Goal: Task Accomplishment & Management: Manage account settings

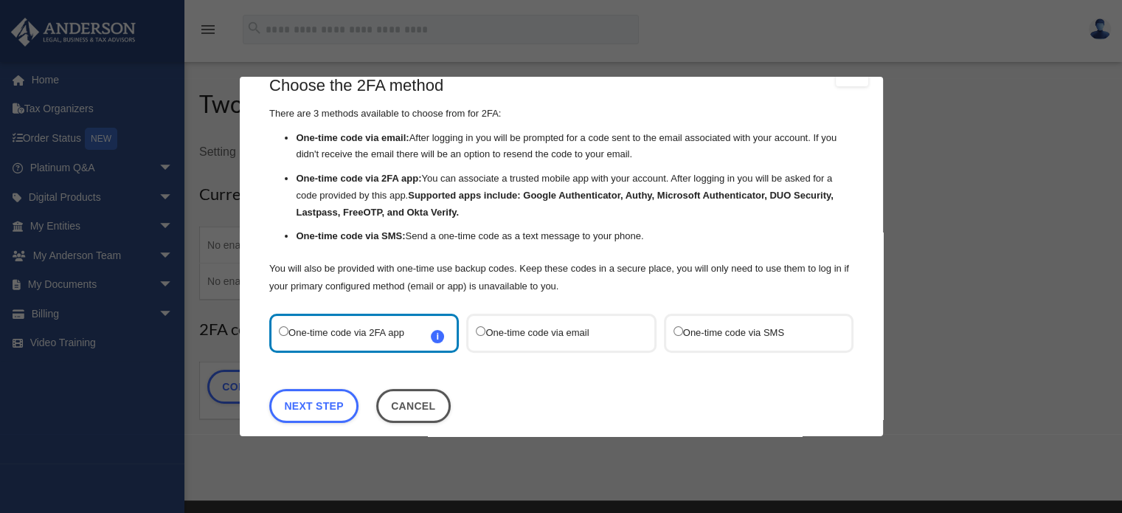
scroll to position [47, 0]
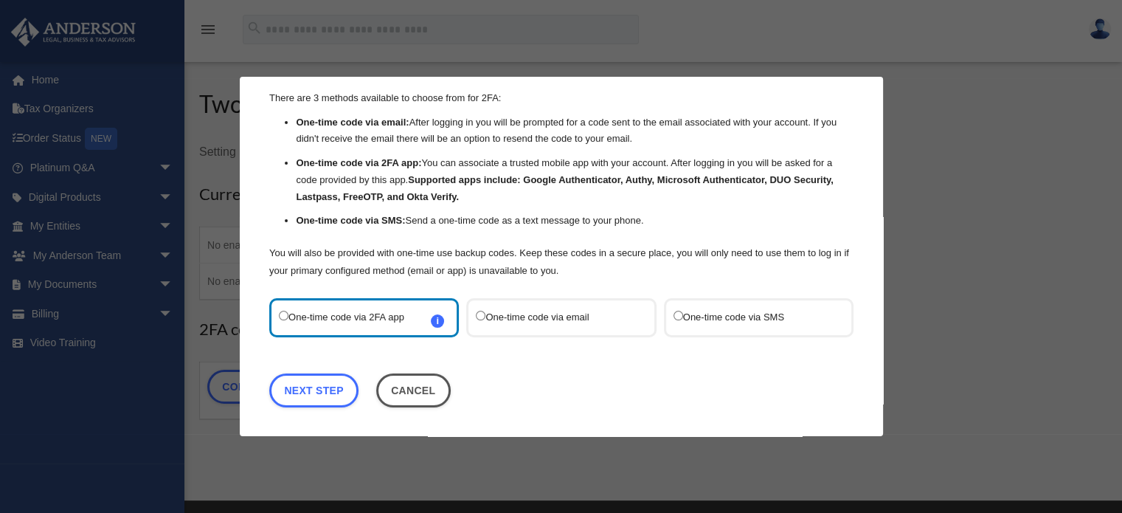
click at [553, 319] on label "One-time code via email" at bounding box center [554, 318] width 156 height 20
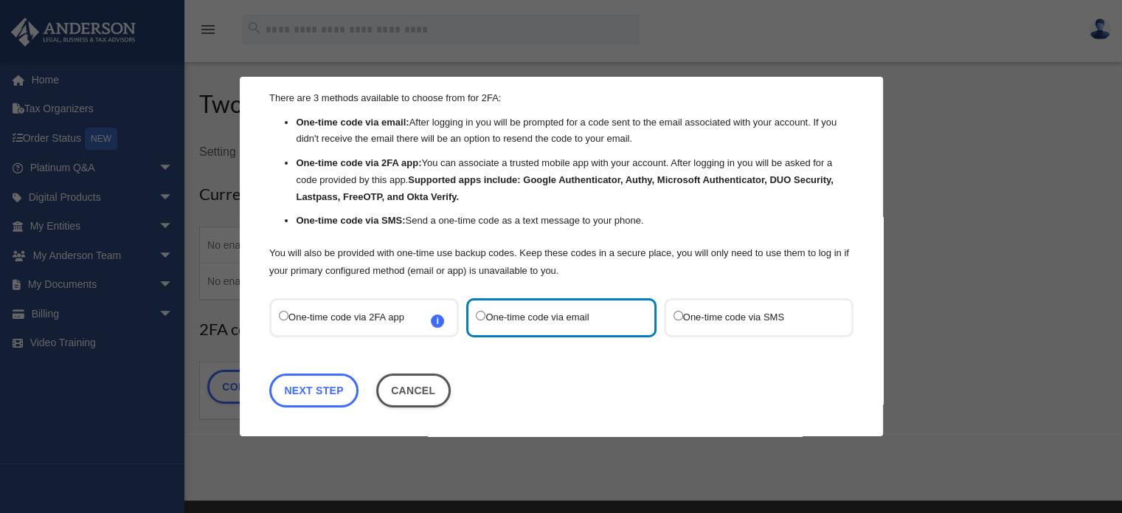
click at [333, 397] on link "Next Step" at bounding box center [313, 390] width 89 height 34
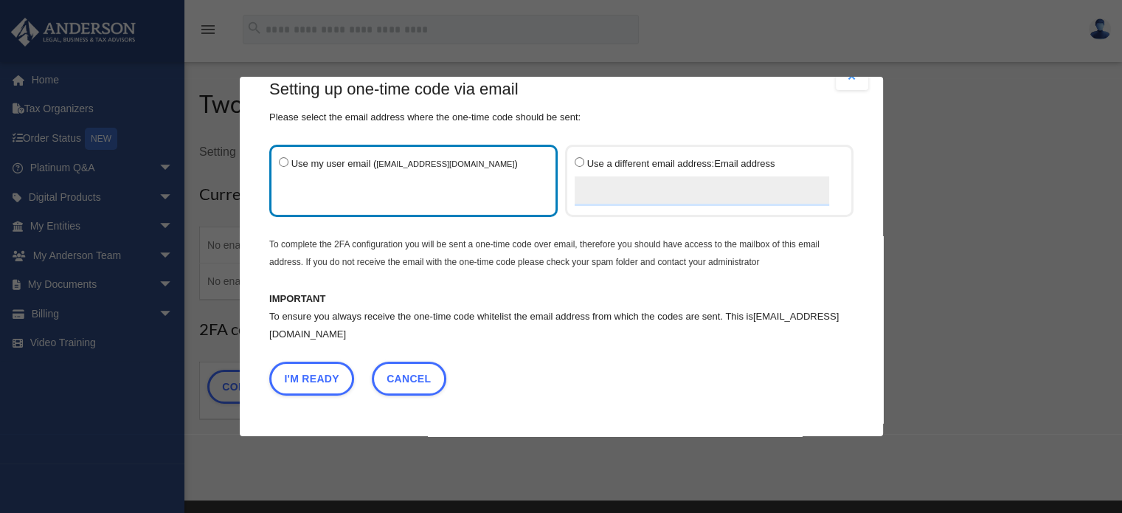
scroll to position [27, 0]
click at [311, 374] on button "I'm Ready" at bounding box center [311, 380] width 85 height 34
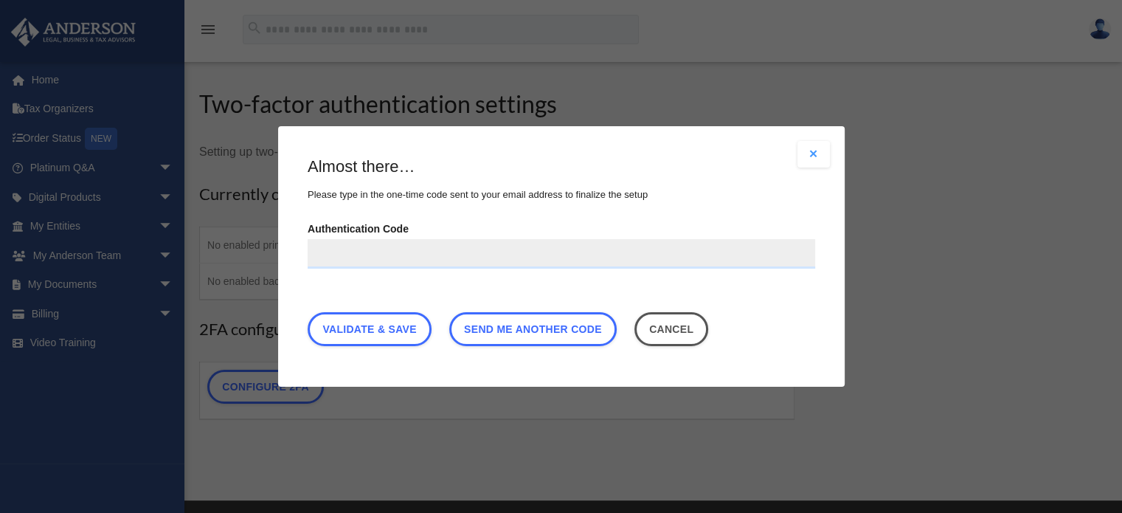
paste input "******"
type input "******"
click at [360, 323] on link "Validate & Save" at bounding box center [370, 329] width 124 height 34
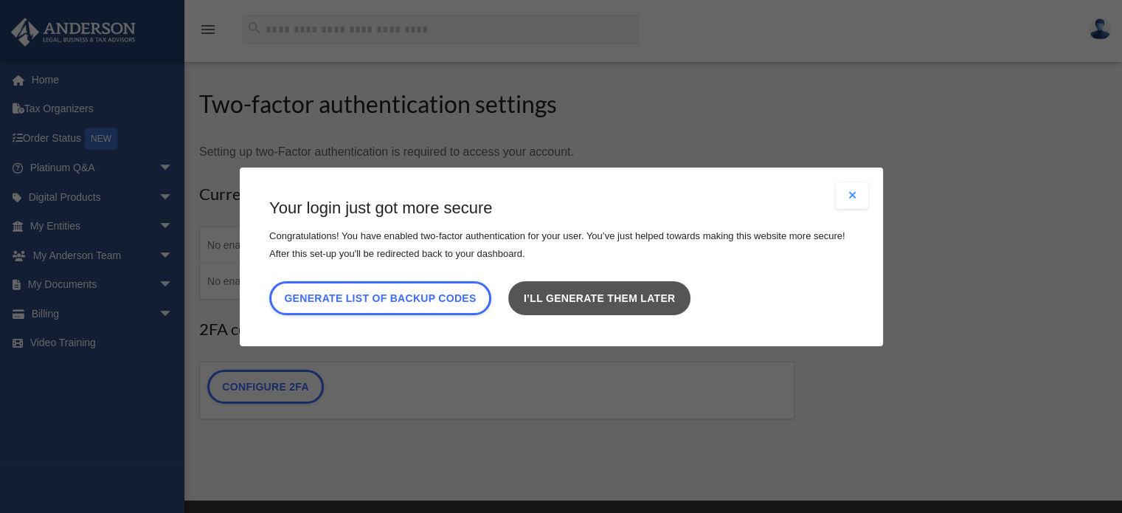
click at [593, 297] on link "I’ll generate them later" at bounding box center [598, 297] width 181 height 34
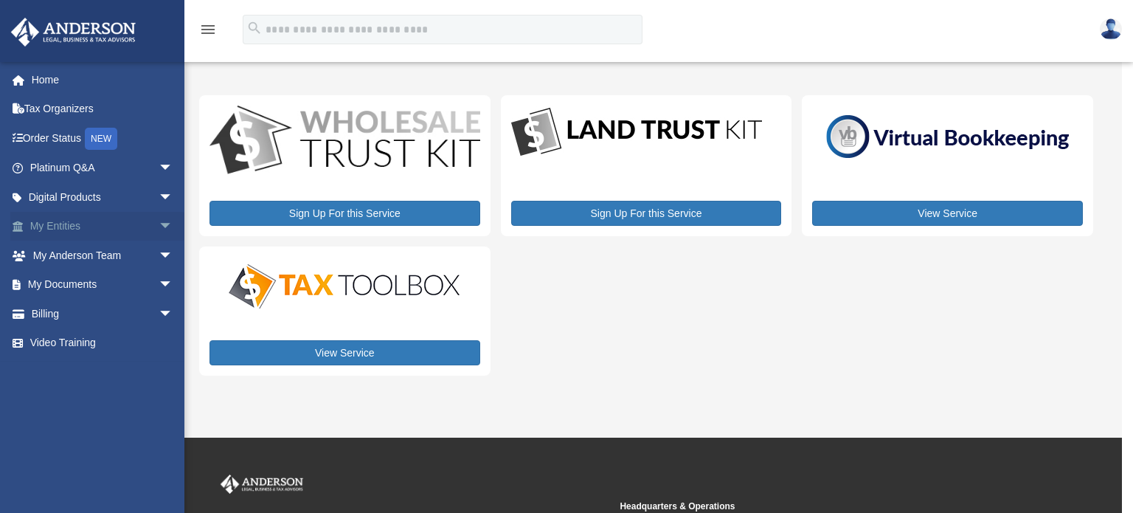
click at [159, 224] on span "arrow_drop_down" at bounding box center [174, 227] width 30 height 30
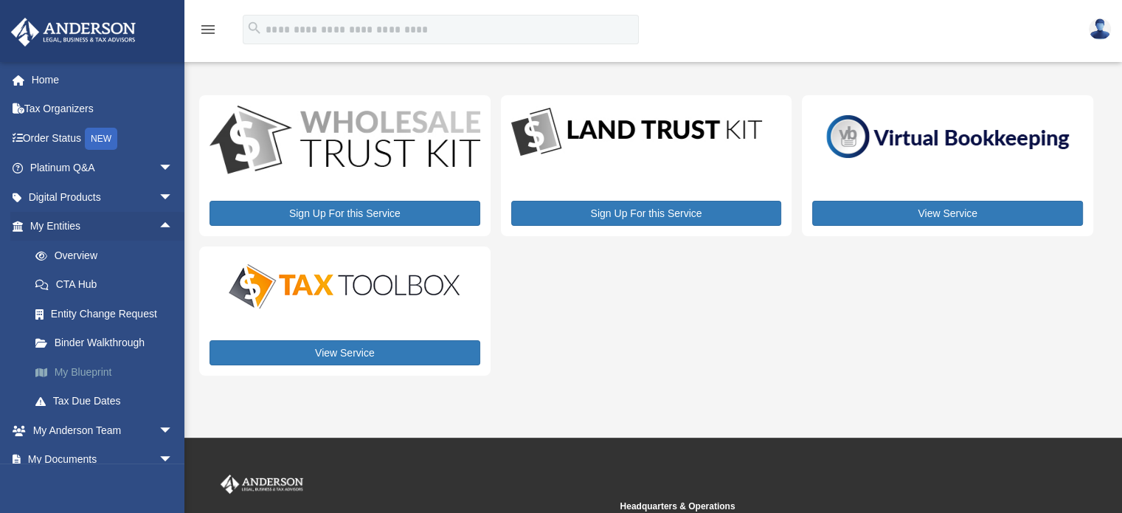
click at [77, 365] on link "My Blueprint" at bounding box center [108, 372] width 175 height 30
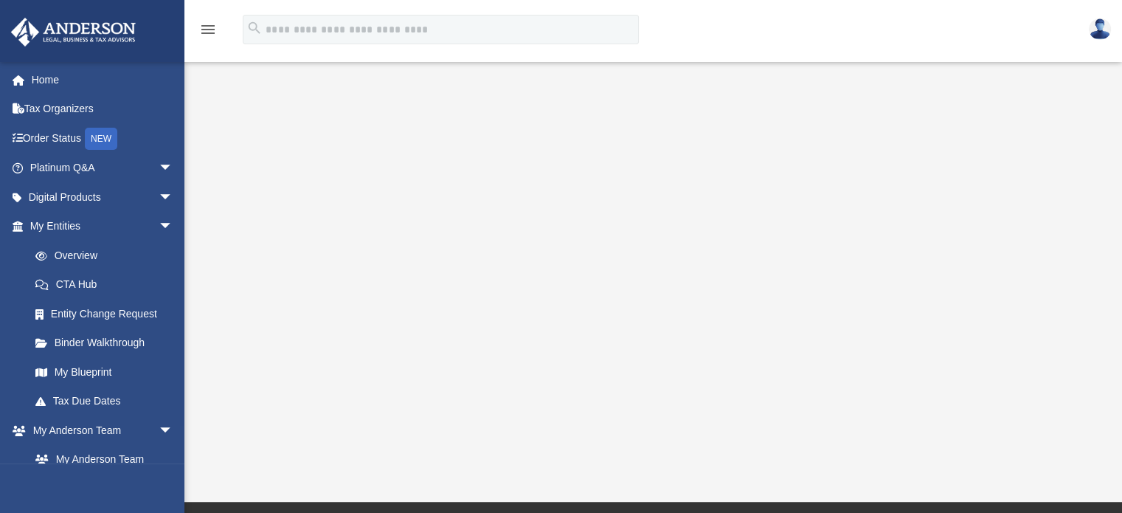
scroll to position [263, 0]
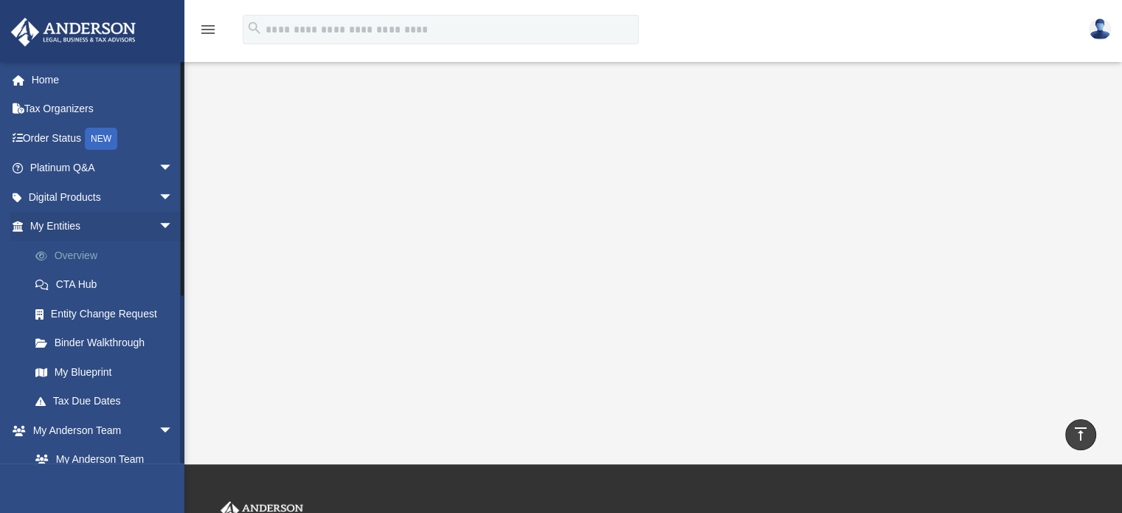
click at [53, 251] on span at bounding box center [49, 256] width 11 height 10
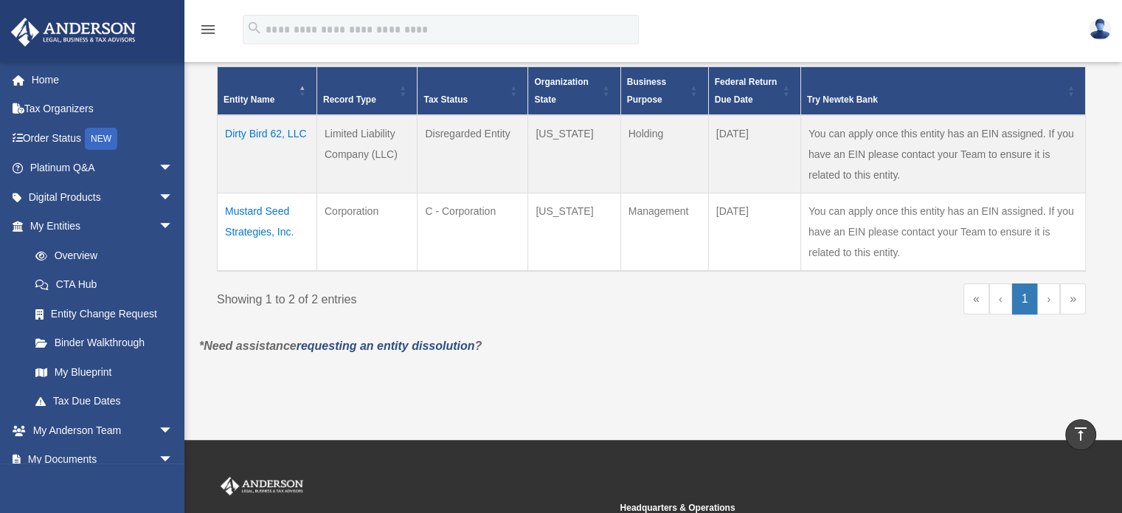
scroll to position [295, 0]
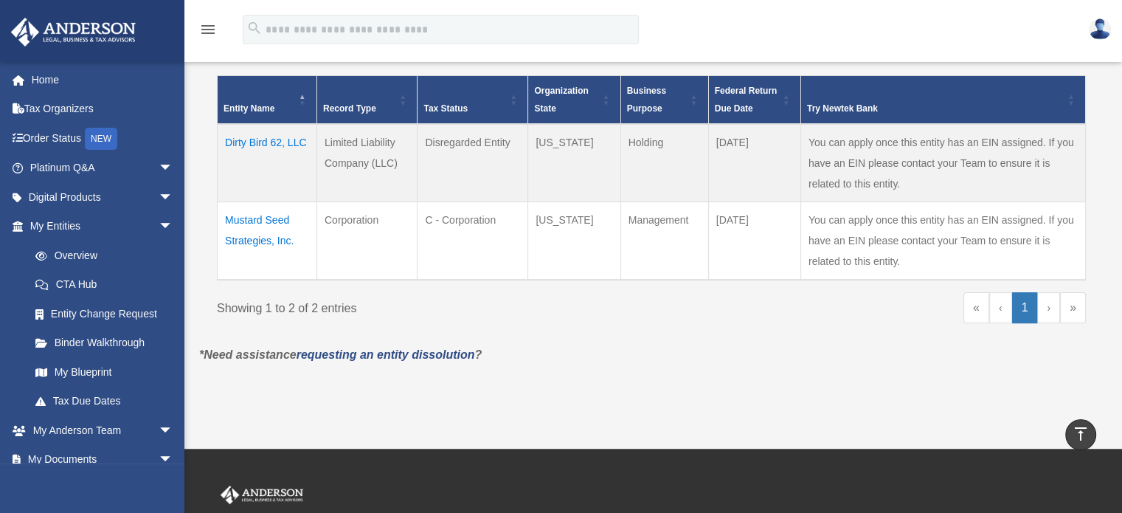
click at [271, 139] on td "Dirty Bird 62, LLC" at bounding box center [268, 163] width 100 height 78
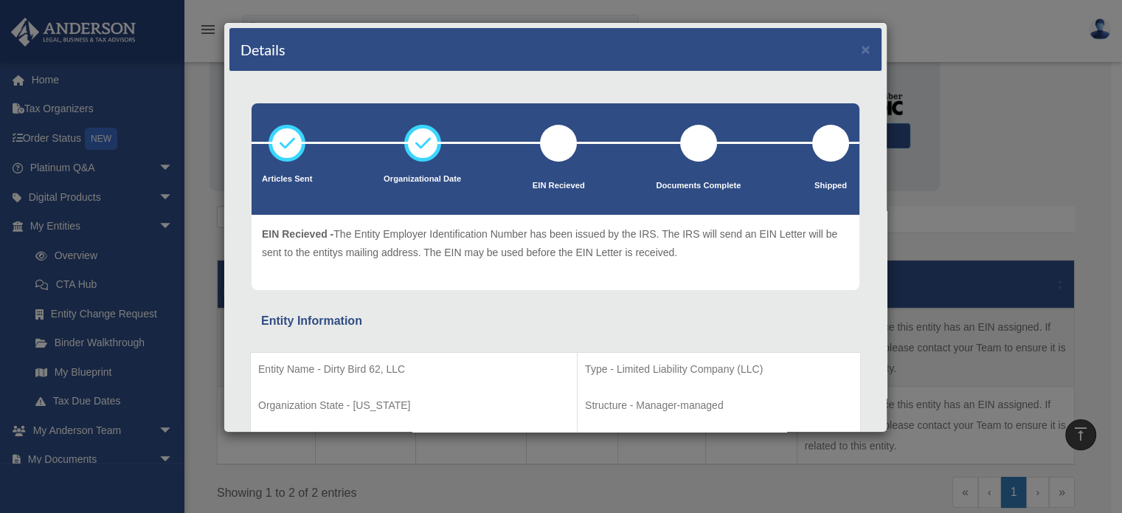
scroll to position [74, 0]
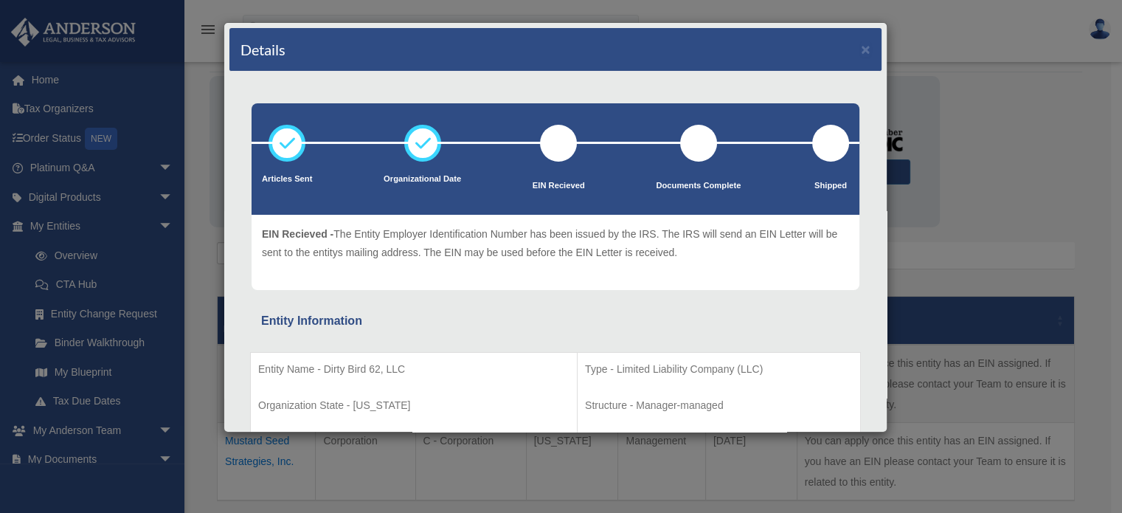
click at [190, 97] on div "Details × Articles Sent Organizational Date" at bounding box center [561, 256] width 1122 height 513
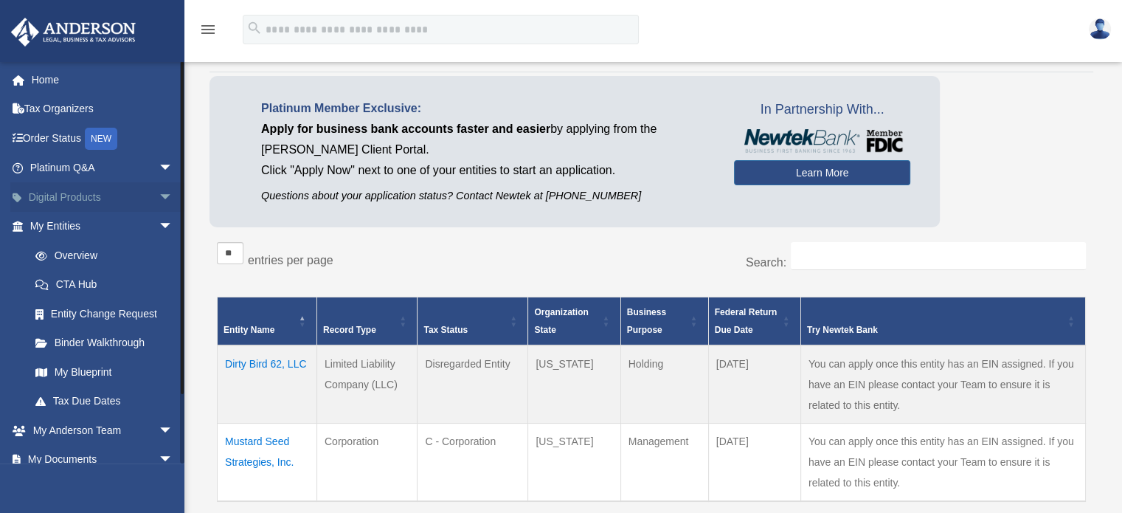
click at [159, 198] on span "arrow_drop_down" at bounding box center [174, 197] width 30 height 30
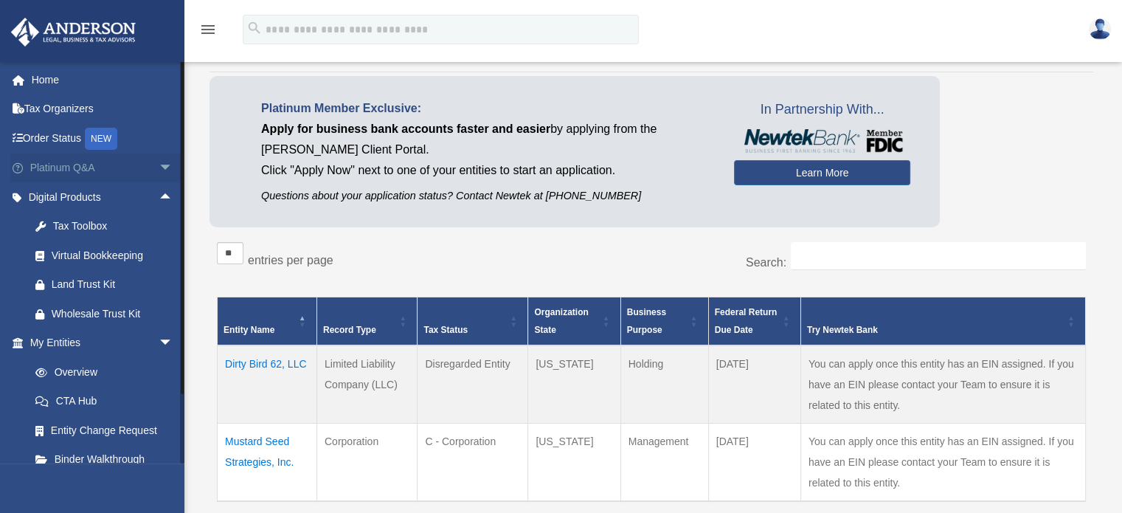
click at [159, 162] on span "arrow_drop_down" at bounding box center [174, 168] width 30 height 30
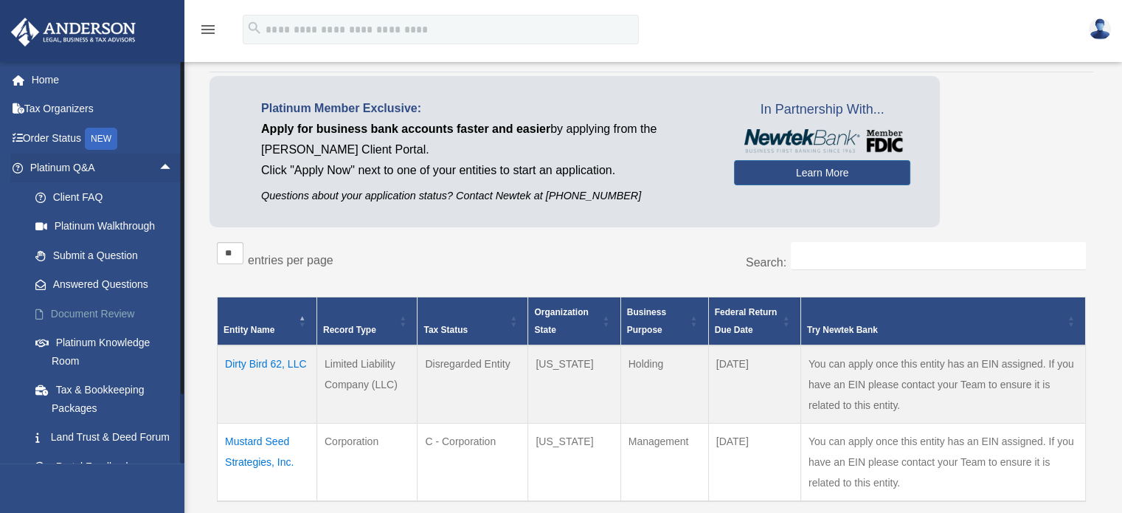
click at [97, 317] on link "Document Review" at bounding box center [108, 314] width 175 height 30
click at [94, 316] on link "Document Review" at bounding box center [108, 314] width 175 height 30
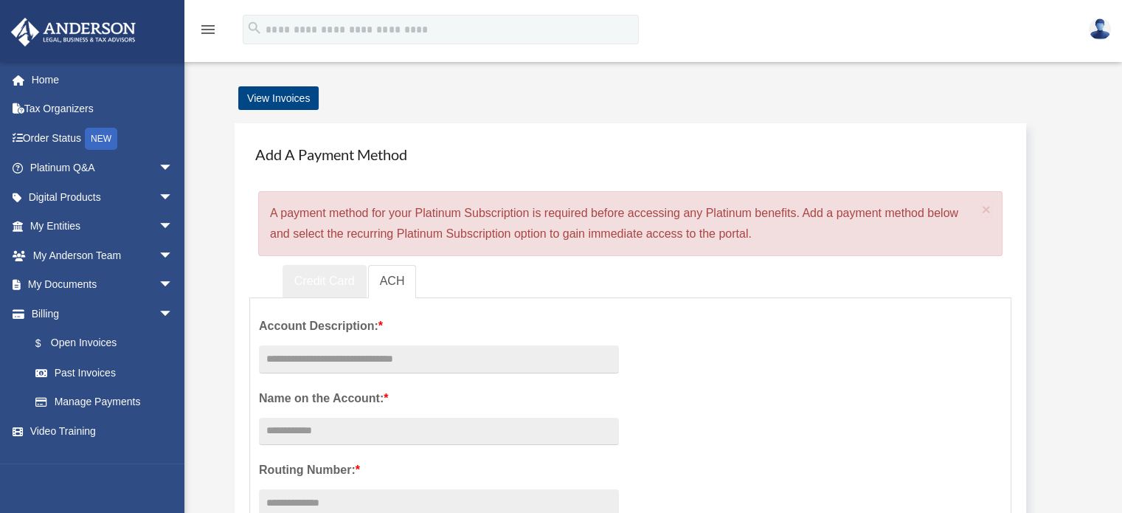
click at [307, 274] on link "Credit Card" at bounding box center [325, 281] width 84 height 33
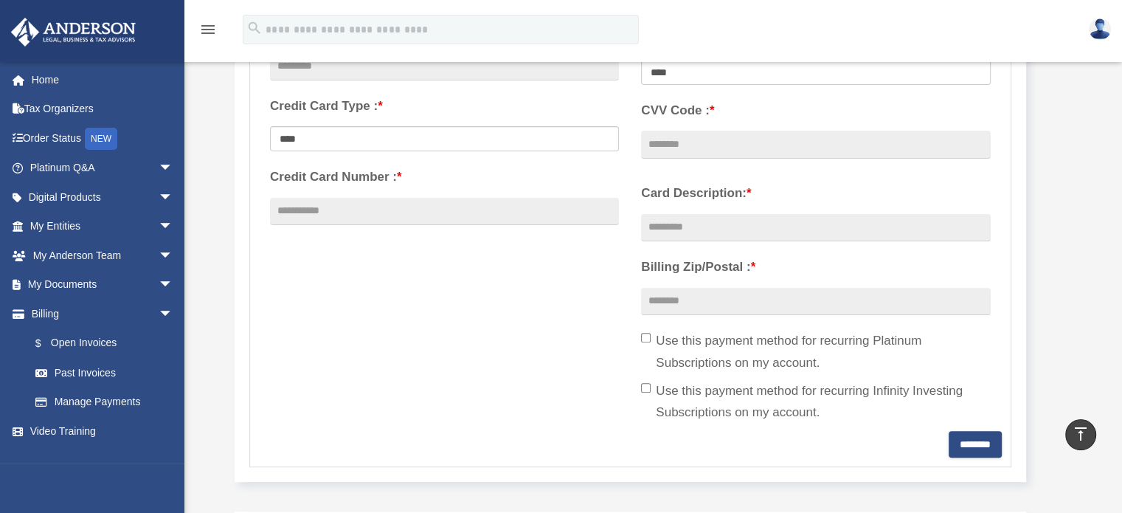
scroll to position [369, 0]
click at [159, 256] on span "arrow_drop_down" at bounding box center [174, 255] width 30 height 30
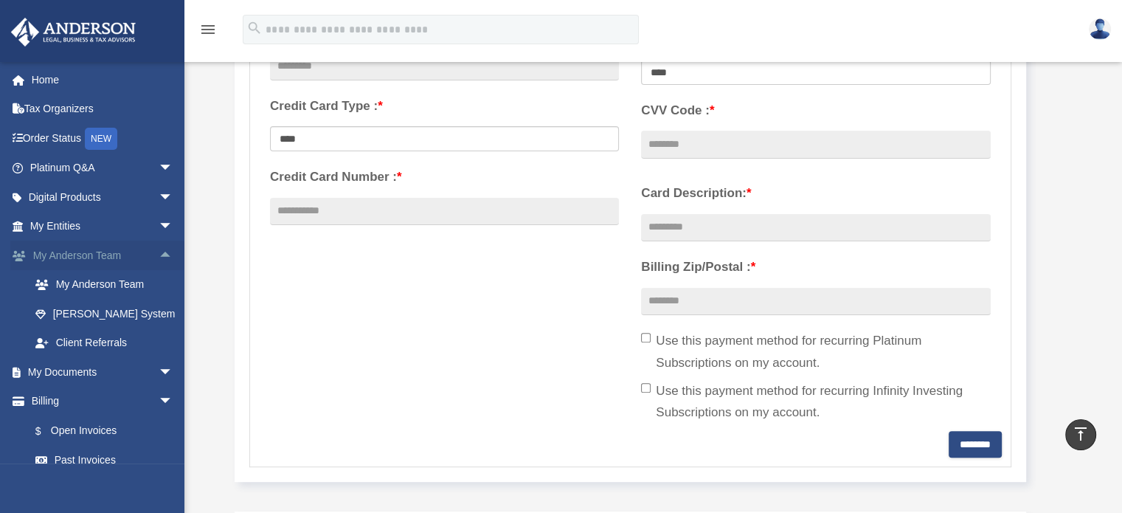
click at [159, 256] on span "arrow_drop_up" at bounding box center [174, 255] width 30 height 30
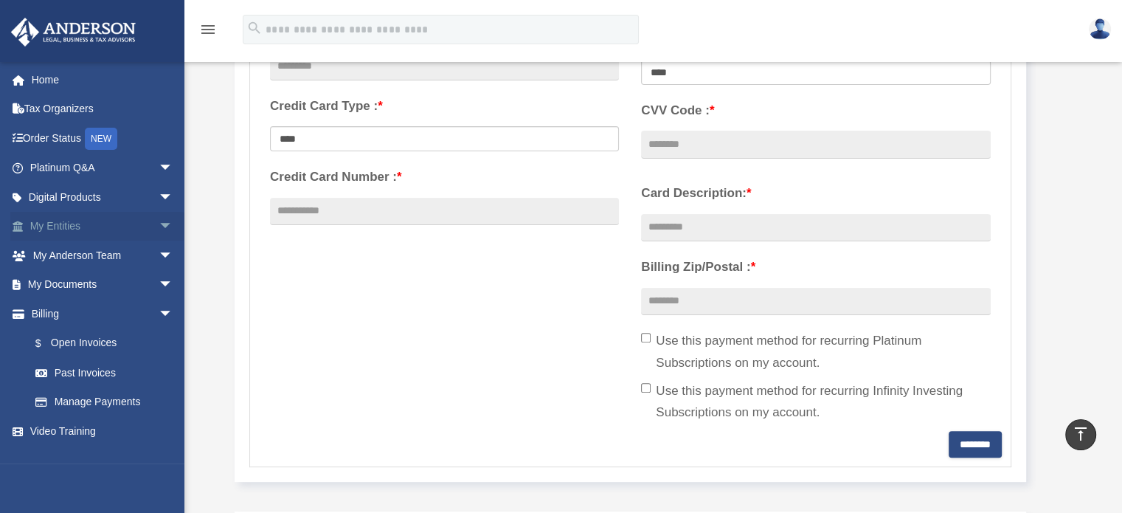
click at [159, 224] on span "arrow_drop_down" at bounding box center [174, 227] width 30 height 30
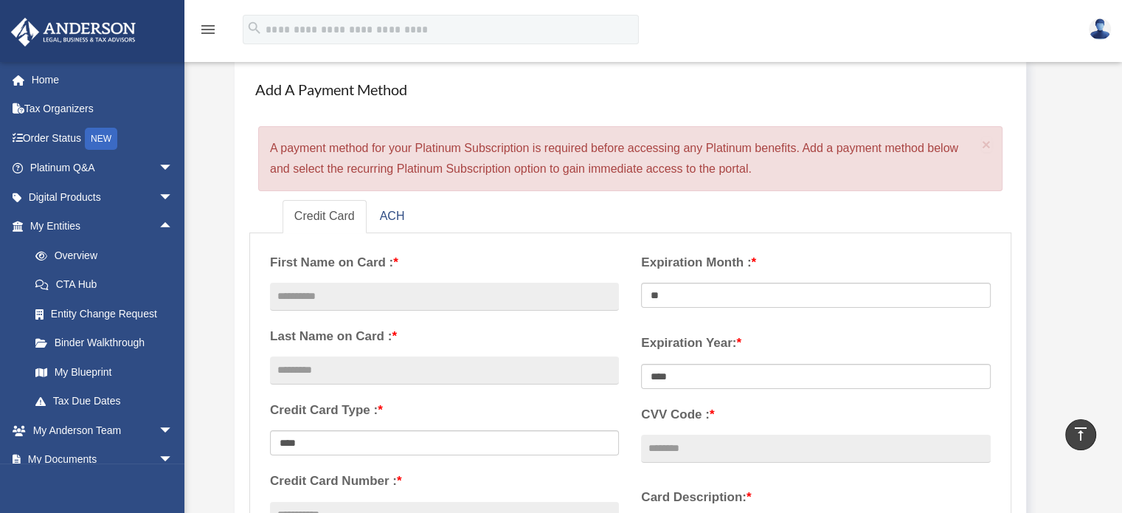
scroll to position [0, 0]
